Goal: Communication & Community: Connect with others

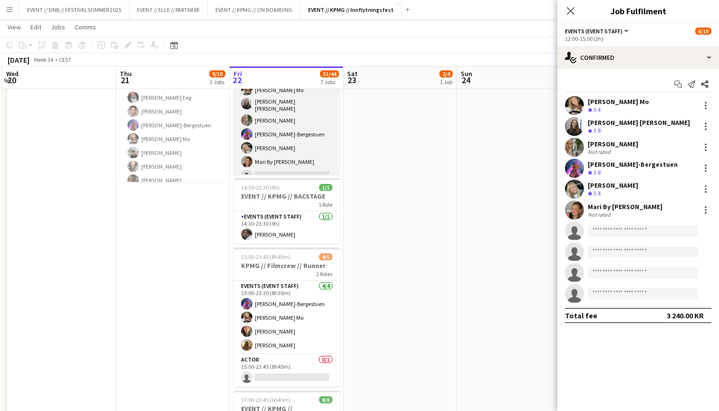
scroll to position [210, 0]
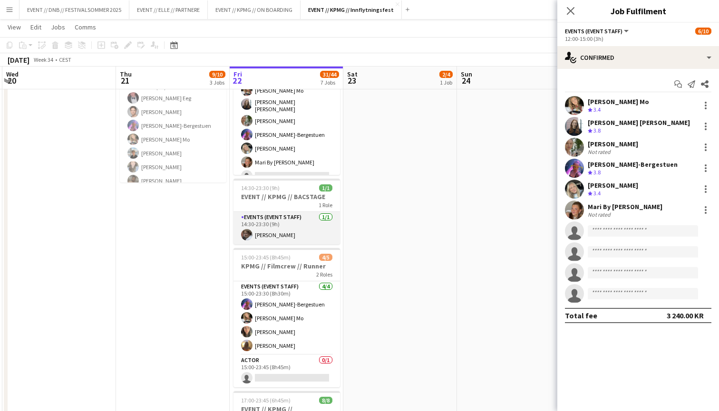
click at [291, 220] on app-card-role "Events (Event Staff) [DATE] 14:30-23:30 (9h) [PERSON_NAME]" at bounding box center [287, 228] width 107 height 32
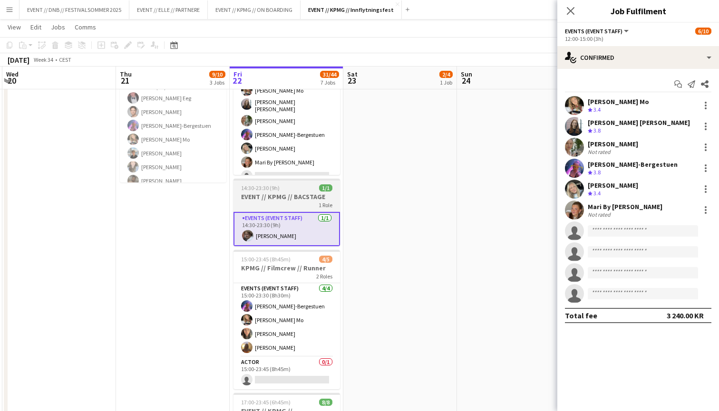
click at [284, 207] on div "1 Role" at bounding box center [287, 205] width 107 height 8
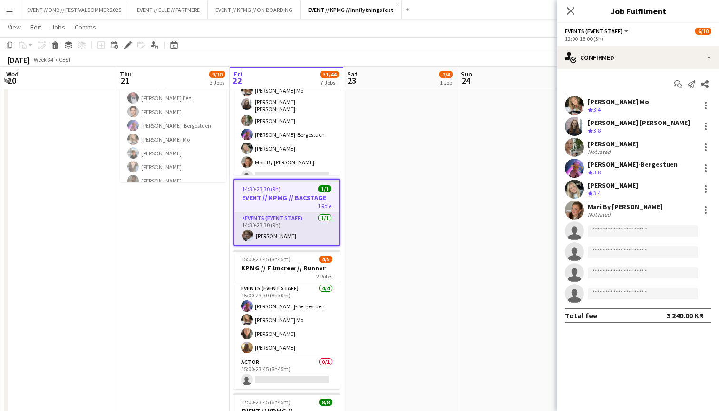
scroll to position [0, 224]
click at [288, 228] on app-card-role "Events (Event Staff) [DATE] 14:30-23:30 (9h) [PERSON_NAME]" at bounding box center [287, 229] width 105 height 32
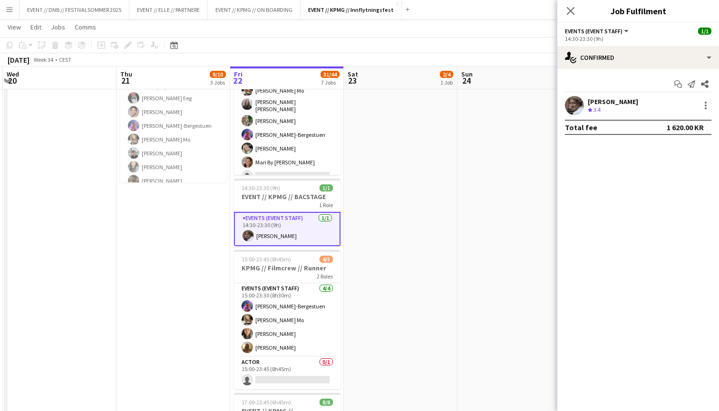
click at [613, 102] on div "[PERSON_NAME]" at bounding box center [613, 101] width 50 height 9
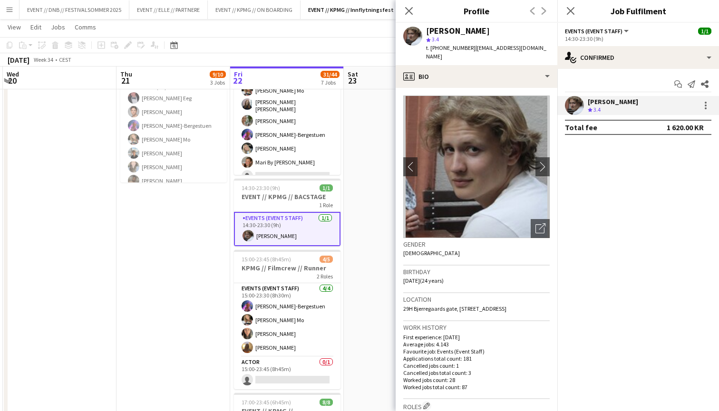
drag, startPoint x: 528, startPoint y: 49, endPoint x: 466, endPoint y: 45, distance: 63.0
click at [466, 45] on span "| [EMAIL_ADDRESS][DOMAIN_NAME]" at bounding box center [486, 52] width 120 height 16
copy span "[EMAIL_ADDRESS][DOMAIN_NAME]"
click at [388, 196] on app-date-cell "10:00-16:00 (6h) 2/4 EVENT // KPMG // tilbakelevering 1 Role Events (Event Staf…" at bounding box center [401, 378] width 114 height 964
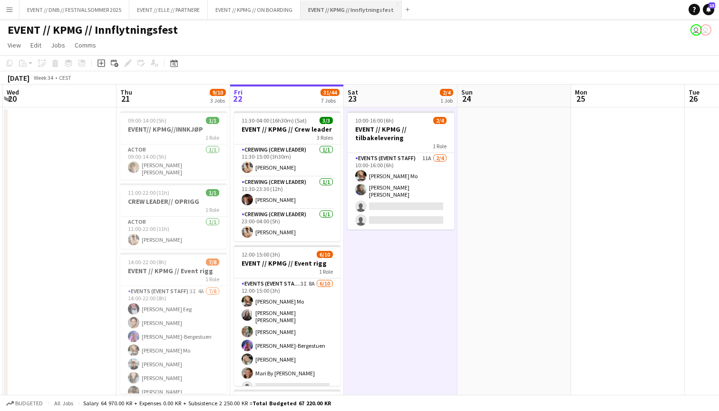
scroll to position [0, 0]
click at [271, 6] on button "EVENT // KPMG // ON BOARDING Close" at bounding box center [254, 9] width 93 height 19
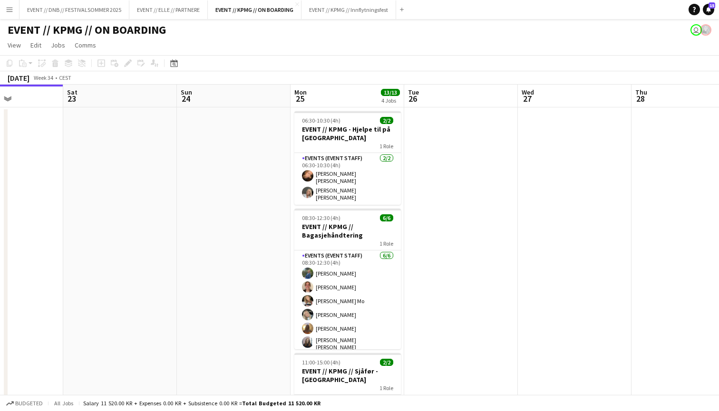
click at [225, 124] on app-date-cell at bounding box center [234, 334] width 114 height 455
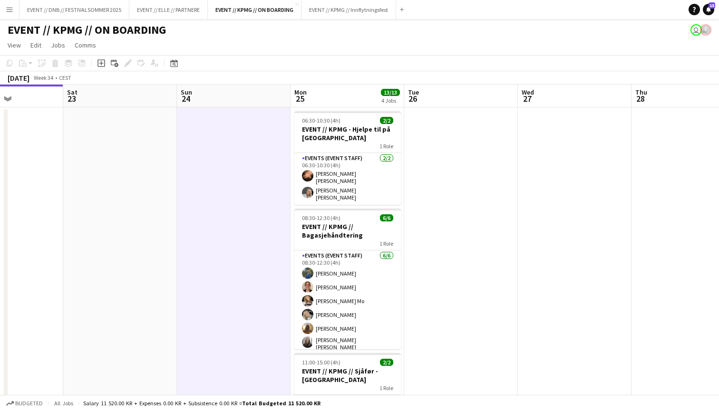
click at [332, 101] on app-board-header-date "Mon 25 13/13 4 Jobs" at bounding box center [348, 96] width 114 height 23
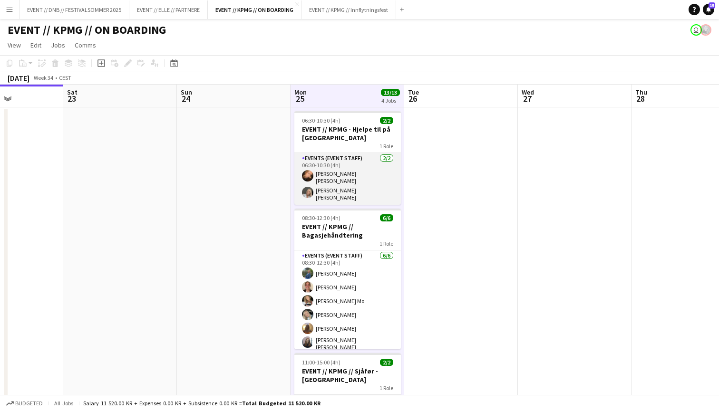
click at [360, 165] on app-card-role "Events (Event Staff) [DATE] 06:30-10:30 (4h) [PERSON_NAME] [PERSON_NAME] [PERSO…" at bounding box center [347, 179] width 107 height 52
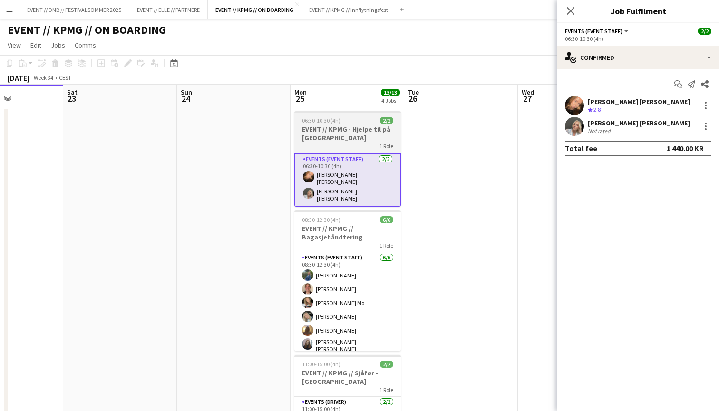
click at [349, 133] on h3 "EVENT // KPMG - Hjelpe til på [GEOGRAPHIC_DATA]" at bounding box center [347, 133] width 107 height 17
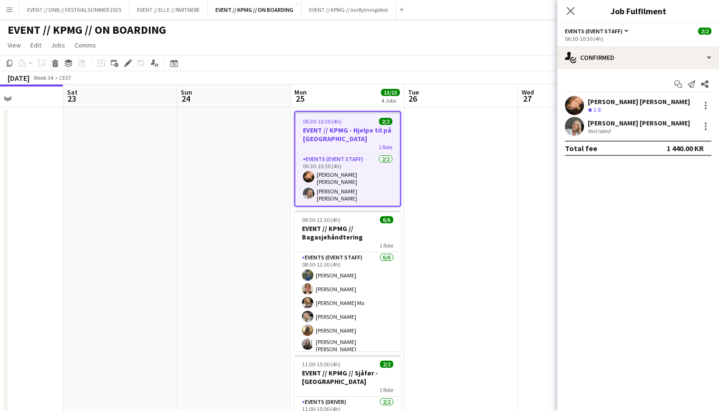
click at [347, 102] on app-board-header-date "Mon 25 13/13 4 Jobs" at bounding box center [348, 96] width 114 height 23
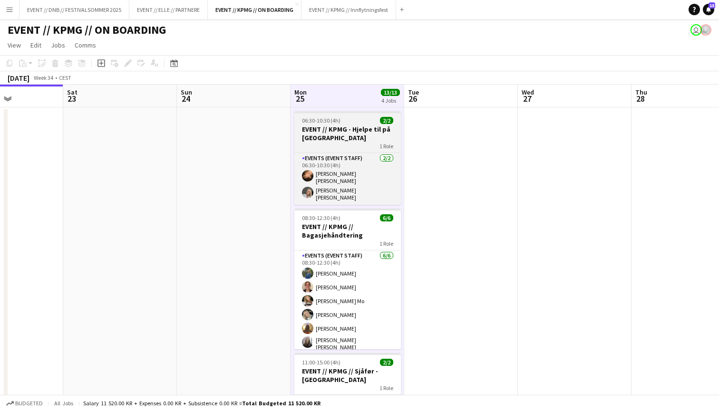
click at [353, 132] on h3 "EVENT // KPMG - Hjelpe til på [GEOGRAPHIC_DATA]" at bounding box center [347, 133] width 107 height 17
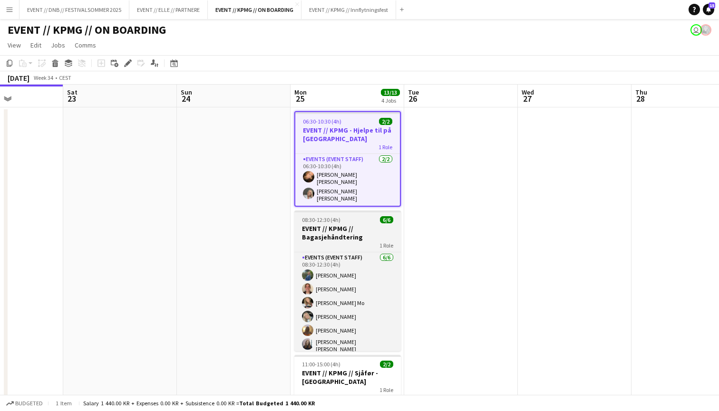
click at [349, 224] on h3 "EVENT // KPMG // Bagasjehåndtering" at bounding box center [347, 232] width 107 height 17
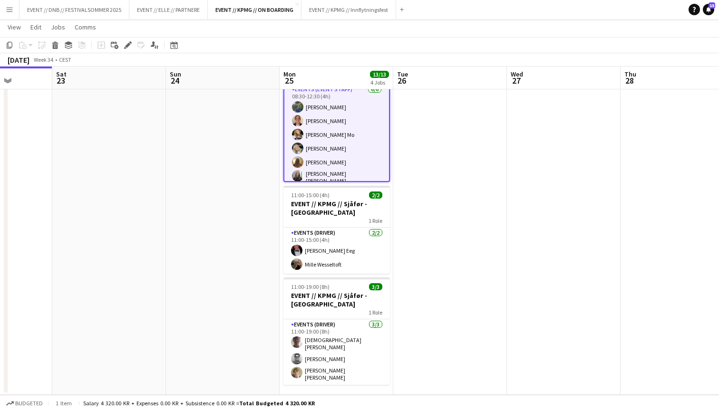
scroll to position [0, 404]
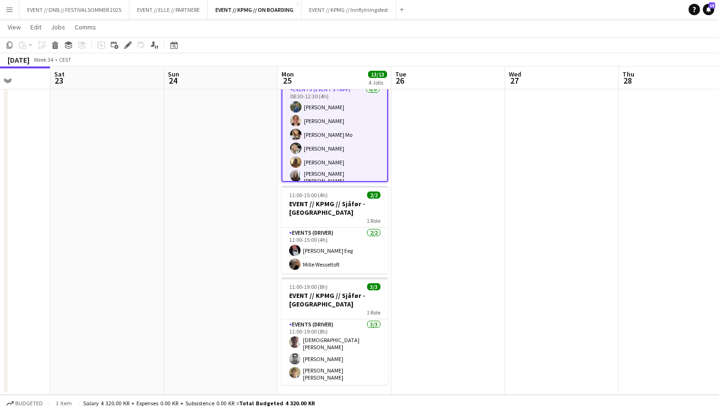
drag, startPoint x: 393, startPoint y: 380, endPoint x: 380, endPoint y: 231, distance: 149.9
click at [380, 231] on app-calendar-viewport "Tue 19 Wed 20 Thu 21 Fri 22 Sat 23 Sun 24 Mon 25 13/13 4 Jobs Tue 26 Wed 27 Thu…" at bounding box center [359, 133] width 719 height 525
click at [418, 221] on app-date-cell at bounding box center [448, 167] width 114 height 455
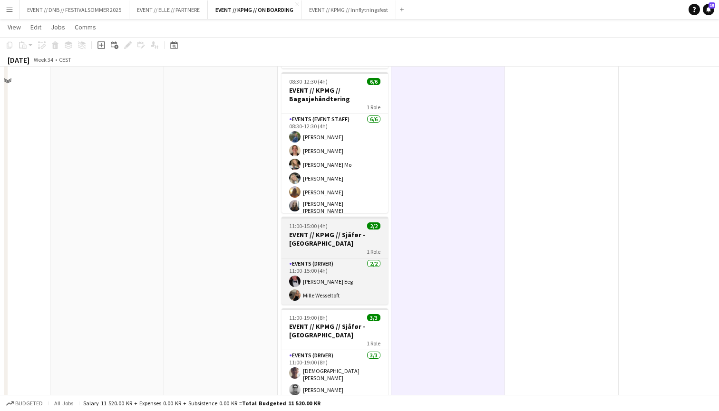
scroll to position [48, 0]
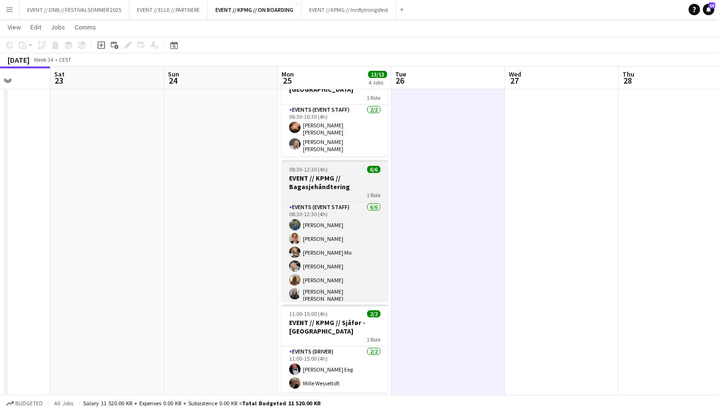
click at [359, 166] on div "08:30-12:30 (4h) 6/6" at bounding box center [335, 169] width 107 height 7
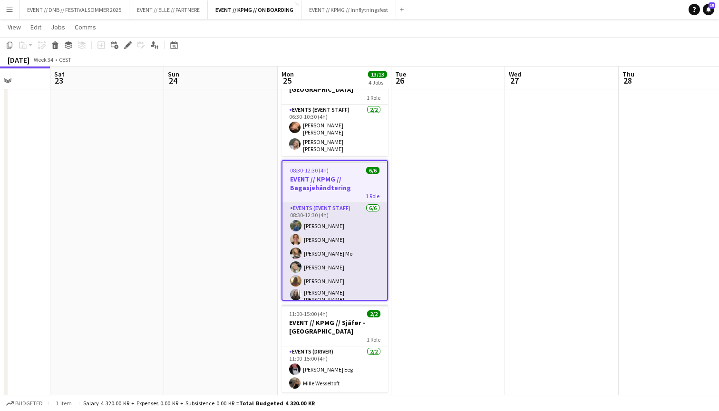
click at [293, 234] on app-user-avatar at bounding box center [295, 239] width 11 height 11
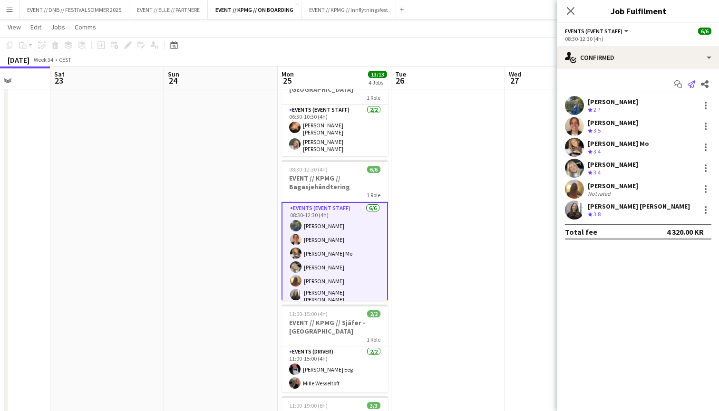
click at [690, 84] on icon at bounding box center [692, 84] width 8 height 8
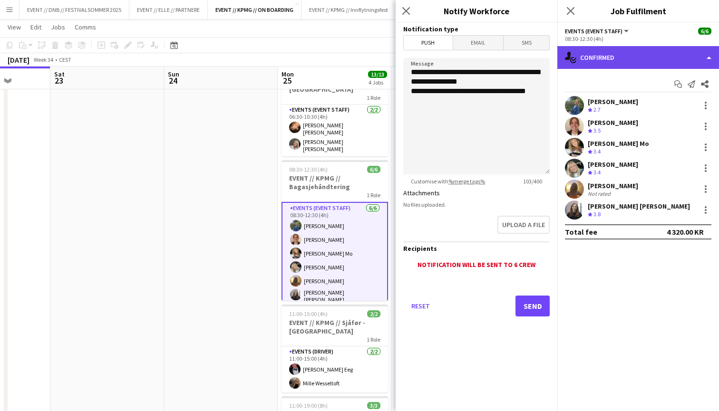
click at [688, 49] on div "single-neutral-actions-check-2 Confirmed" at bounding box center [638, 57] width 162 height 23
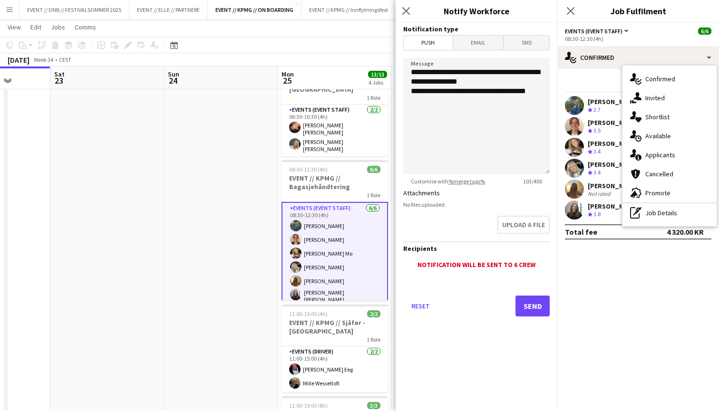
click at [610, 84] on div "Start chat Send notification Share" at bounding box center [638, 85] width 146 height 16
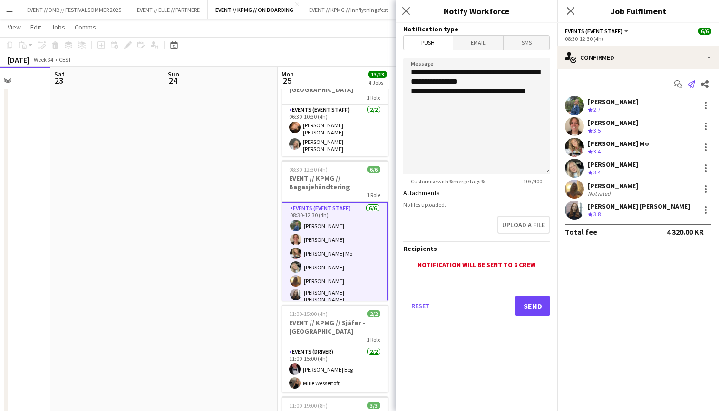
click at [690, 83] on icon "Send notification" at bounding box center [692, 84] width 8 height 8
click at [675, 84] on icon "Start chat" at bounding box center [678, 84] width 8 height 8
click at [677, 84] on icon "Start chat" at bounding box center [678, 84] width 8 height 8
click at [688, 84] on icon "Send notification" at bounding box center [692, 84] width 8 height 8
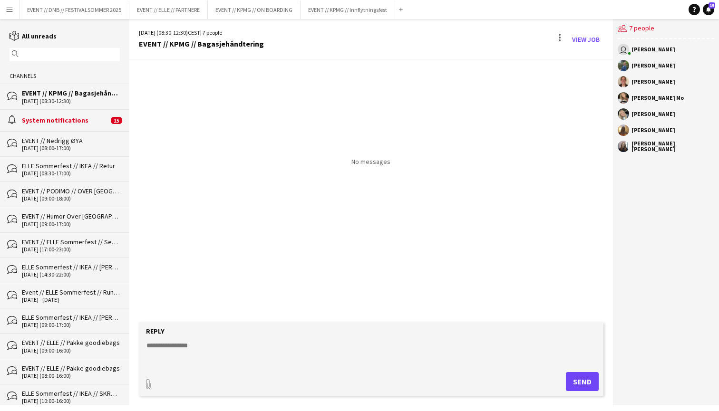
click at [438, 341] on textarea at bounding box center [373, 353] width 455 height 25
drag, startPoint x: 285, startPoint y: 352, endPoint x: 132, endPoint y: 333, distance: 154.8
click at [132, 333] on app-message-form "**********" at bounding box center [371, 363] width 484 height 83
type textarea "**********"
click at [578, 375] on button "Send" at bounding box center [582, 381] width 33 height 19
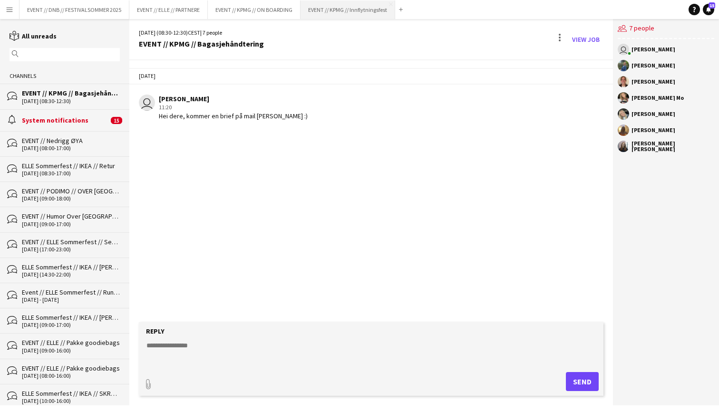
click at [359, 8] on button "EVENT // KPMG // Innflytningsfest Close" at bounding box center [348, 9] width 95 height 19
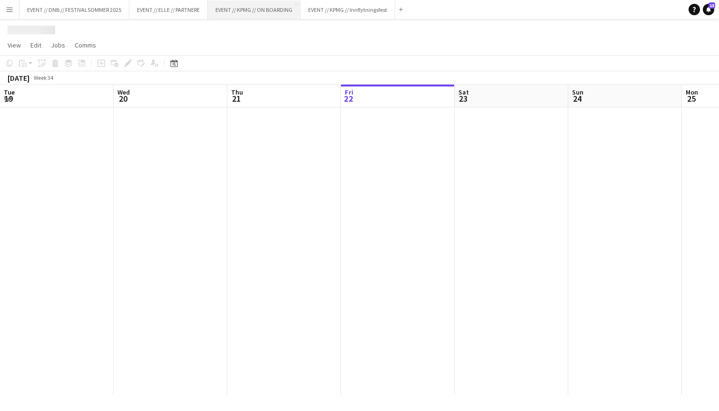
scroll to position [0, 227]
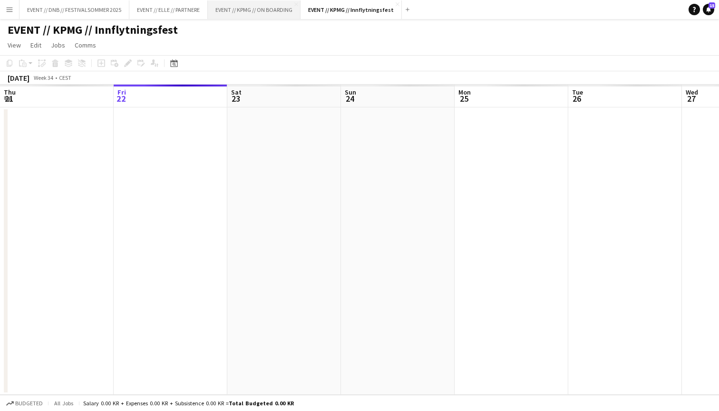
click at [267, 11] on button "EVENT // KPMG // ON BOARDING Close" at bounding box center [254, 9] width 93 height 19
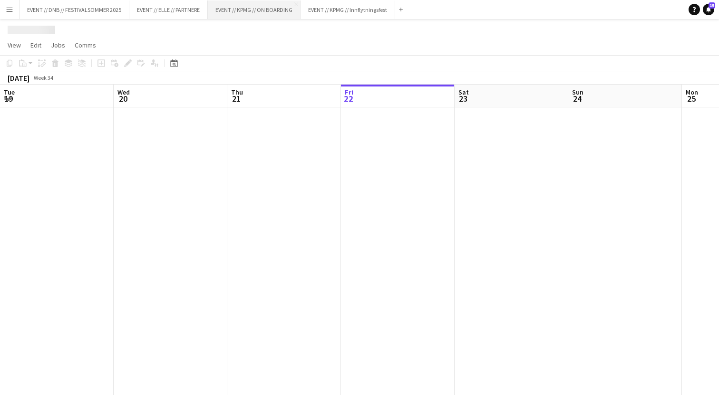
scroll to position [0, 227]
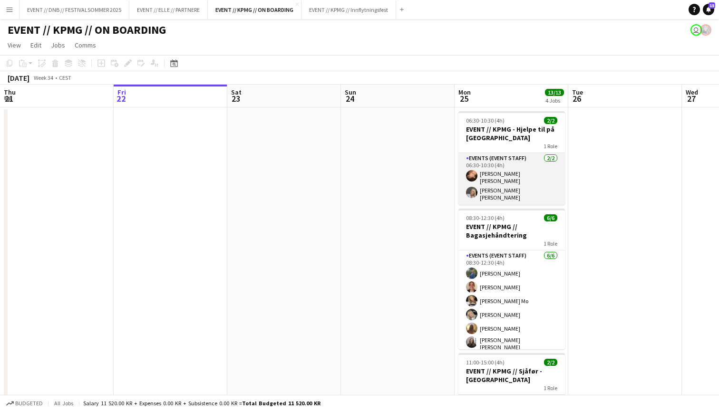
click at [490, 157] on app-card-role "Events (Event Staff) [DATE] 06:30-10:30 (4h) [PERSON_NAME] [PERSON_NAME] [PERSO…" at bounding box center [511, 179] width 107 height 52
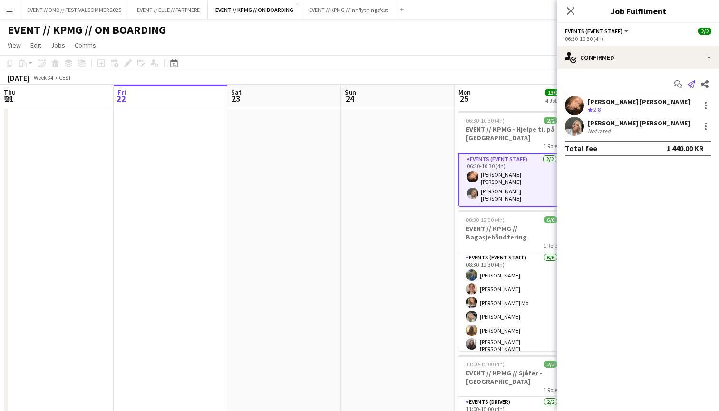
click at [691, 84] on icon "Send notification" at bounding box center [692, 84] width 8 height 8
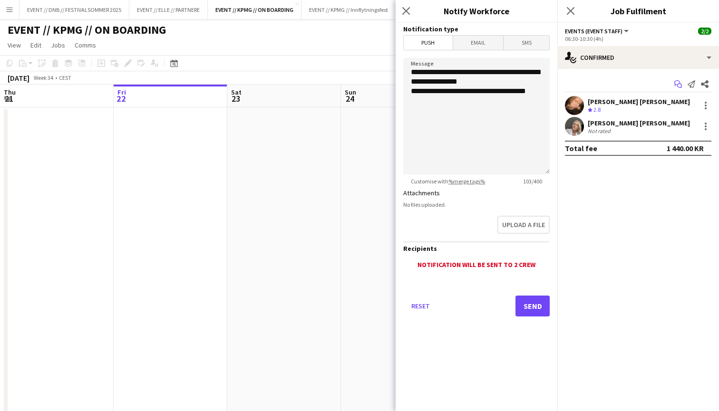
click at [677, 84] on icon "Start chat" at bounding box center [678, 84] width 8 height 8
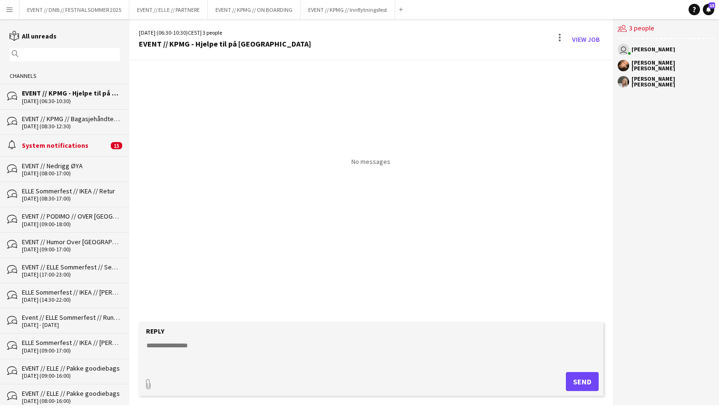
click at [329, 341] on textarea at bounding box center [373, 353] width 455 height 25
paste textarea "**********"
type textarea "**********"
click at [583, 384] on button "Send" at bounding box center [582, 381] width 33 height 19
click at [634, 67] on div "[PERSON_NAME] [PERSON_NAME]" at bounding box center [673, 65] width 83 height 11
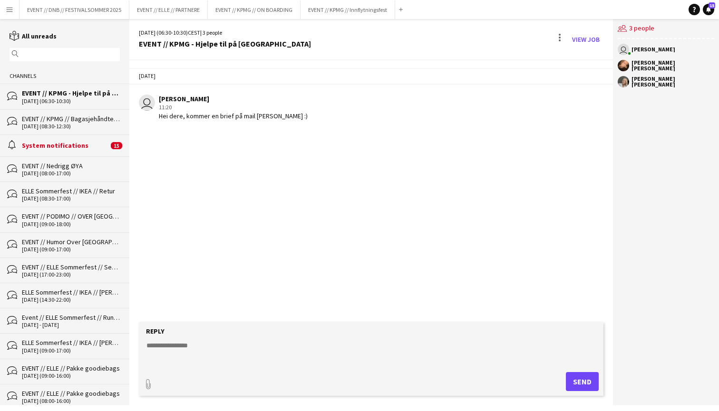
click at [634, 79] on div "[PERSON_NAME] [PERSON_NAME]" at bounding box center [673, 81] width 83 height 11
click at [620, 65] on app-user-avatar at bounding box center [623, 65] width 11 height 11
click at [624, 77] on app-user-avatar at bounding box center [623, 81] width 11 height 11
click at [640, 79] on div "[PERSON_NAME] [PERSON_NAME]" at bounding box center [673, 81] width 83 height 11
click at [652, 82] on div "[PERSON_NAME] [PERSON_NAME]" at bounding box center [673, 81] width 83 height 11
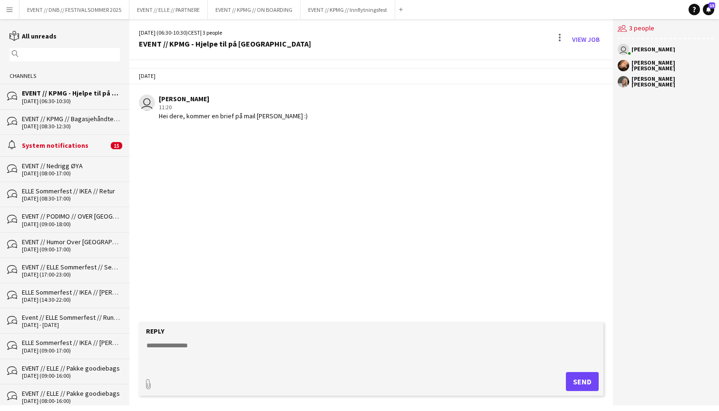
click at [653, 70] on div "[PERSON_NAME] [PERSON_NAME]" at bounding box center [666, 65] width 97 height 11
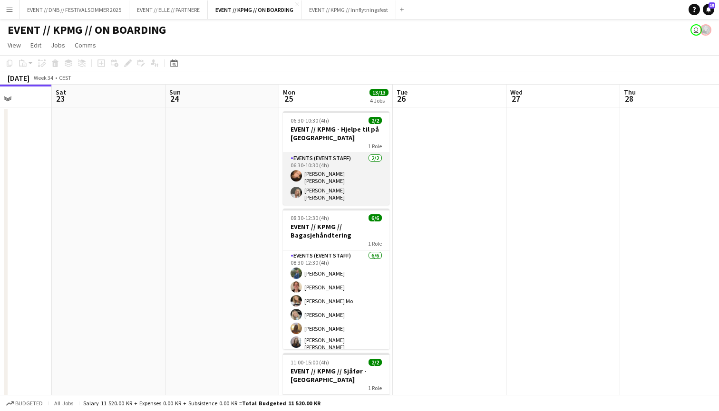
scroll to position [0, 0]
click at [320, 169] on app-card-role "Events (Event Staff) [DATE] 06:30-10:30 (4h) [PERSON_NAME] [PERSON_NAME] [PERSO…" at bounding box center [336, 179] width 107 height 52
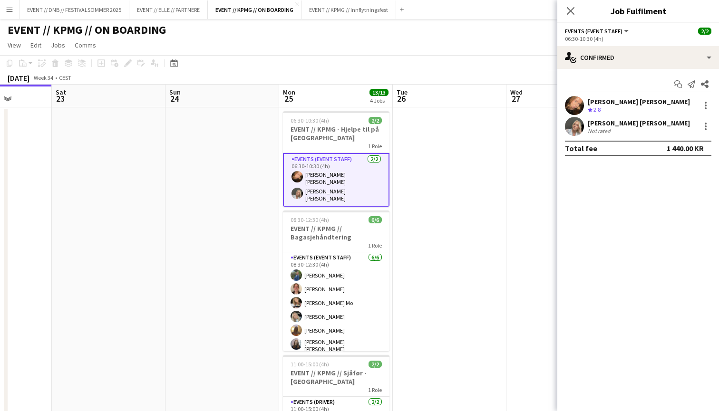
click at [640, 102] on div "[PERSON_NAME] [PERSON_NAME]" at bounding box center [639, 101] width 102 height 9
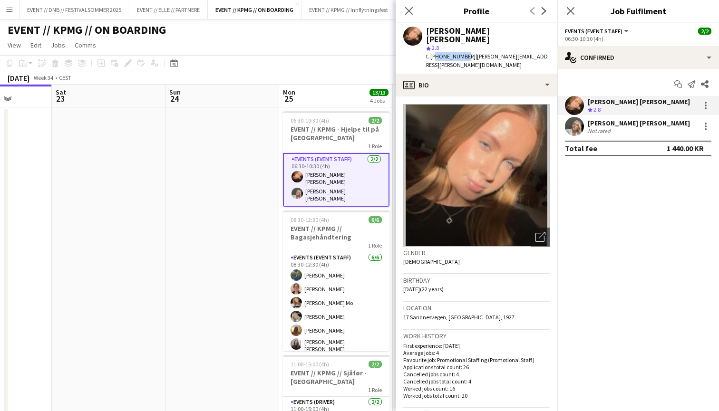
drag, startPoint x: 462, startPoint y: 45, endPoint x: 433, endPoint y: 46, distance: 29.5
click at [433, 53] on span "t. [PHONE_NUMBER]" at bounding box center [450, 56] width 49 height 7
click at [467, 44] on div "star 2.8" at bounding box center [488, 48] width 124 height 9
drag, startPoint x: 462, startPoint y: 46, endPoint x: 432, endPoint y: 45, distance: 30.0
click at [432, 53] on span "t. [PHONE_NUMBER]" at bounding box center [450, 56] width 49 height 7
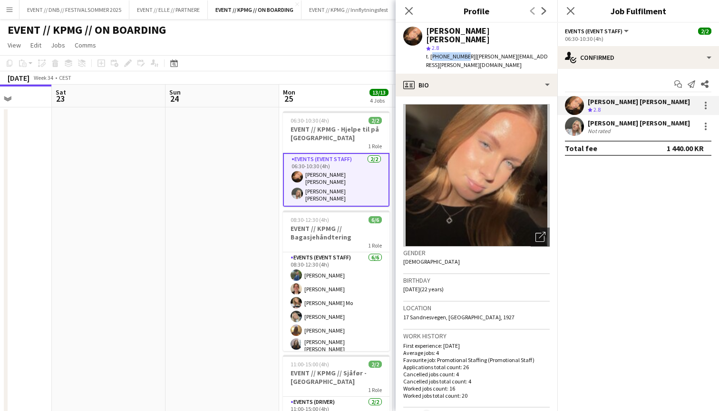
copy span "[PHONE_NUMBER]"
